Goal: Check status: Check status

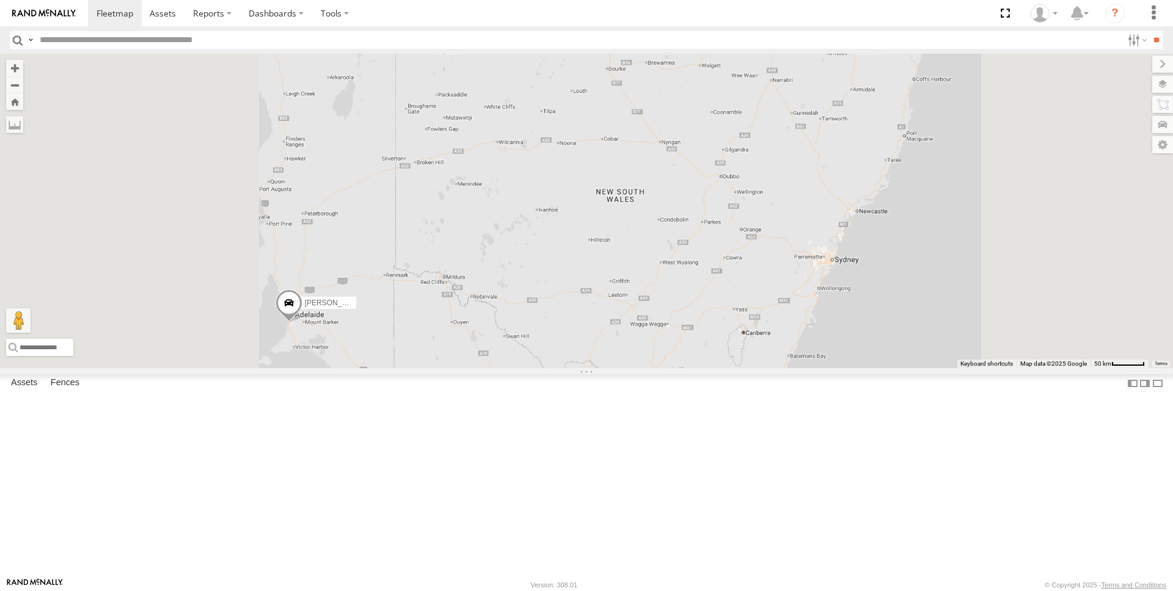
click at [0, 0] on div "All Assets" at bounding box center [0, 0] width 0 height 0
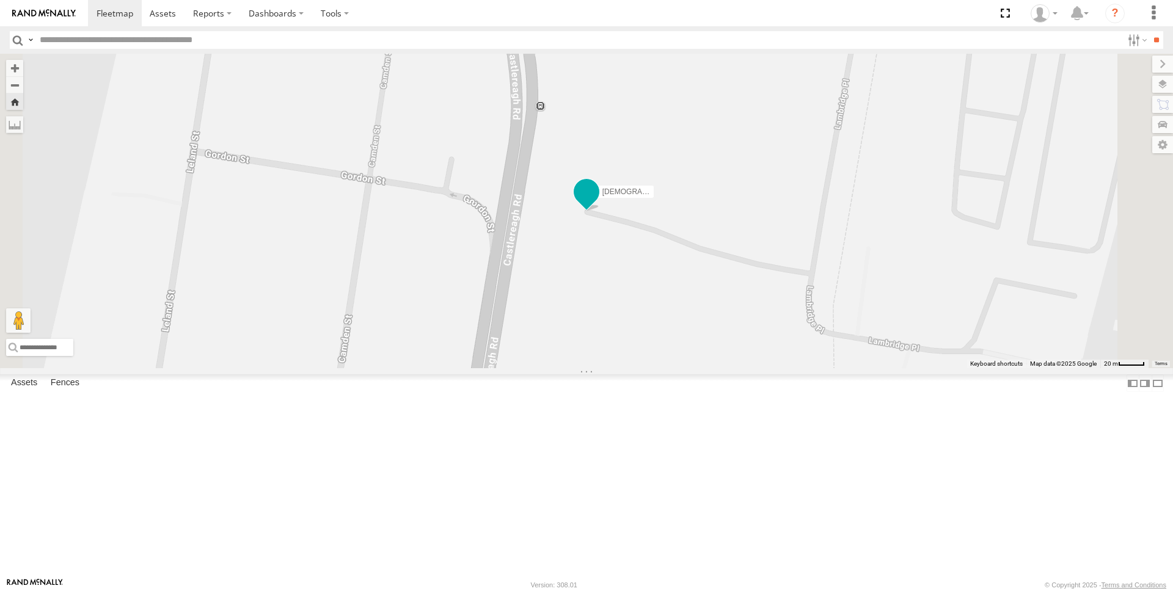
click at [598, 202] on span at bounding box center [587, 191] width 22 height 22
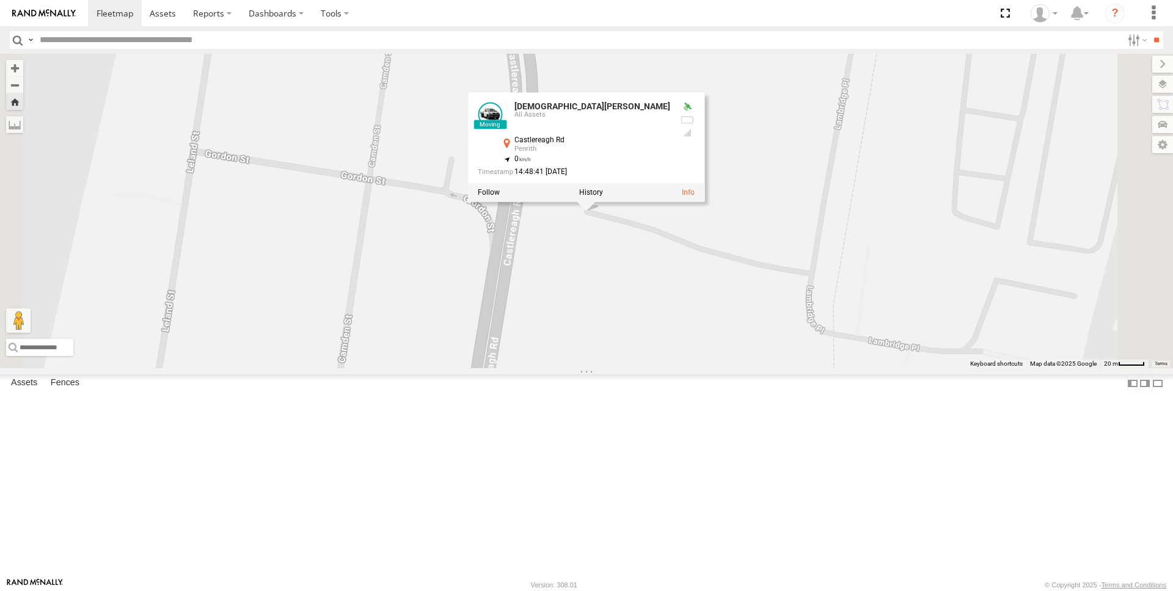
click at [704, 202] on div at bounding box center [586, 192] width 236 height 18
click at [695, 197] on link at bounding box center [688, 192] width 13 height 9
